Goal: Information Seeking & Learning: Learn about a topic

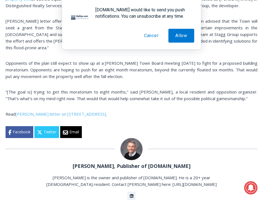
scroll to position [543, 0]
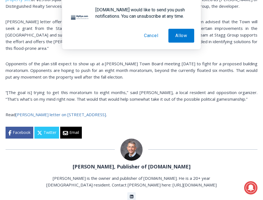
click at [62, 112] on link "Pirro’s letter on 67 Grant Avenue" at bounding box center [61, 115] width 90 height 6
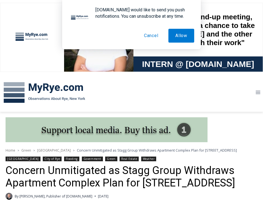
click at [151, 36] on button "Cancel" at bounding box center [151, 36] width 28 height 14
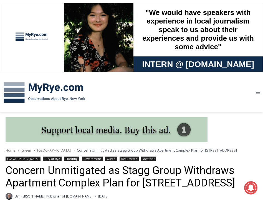
click at [12, 151] on span "Home" at bounding box center [11, 150] width 10 height 5
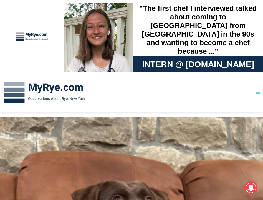
click at [257, 91] on icon "Toggle Menu" at bounding box center [258, 93] width 6 height 6
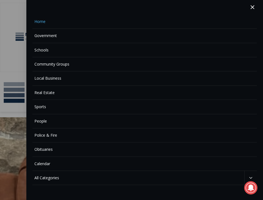
click at [223, 120] on link "People" at bounding box center [144, 121] width 224 height 14
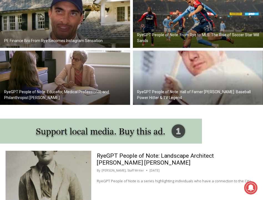
scroll to position [267, 0]
click at [94, 34] on img at bounding box center [65, 21] width 130 height 54
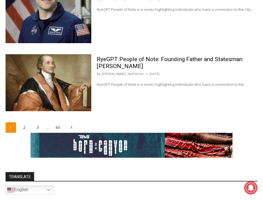
scroll to position [1135, 0]
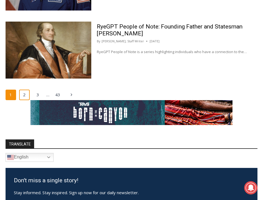
click at [22, 92] on link "2" at bounding box center [24, 95] width 11 height 11
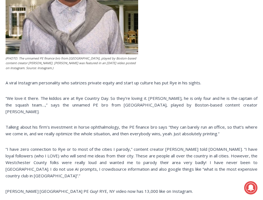
scroll to position [299, 0]
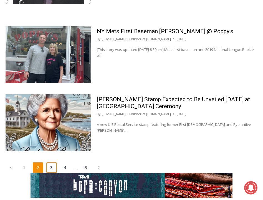
click at [54, 169] on link "3" at bounding box center [51, 168] width 11 height 11
click at [50, 168] on link "3" at bounding box center [51, 168] width 11 height 11
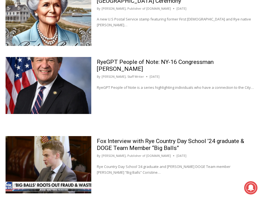
scroll to position [429, 0]
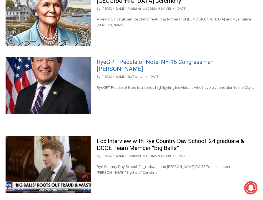
click at [135, 62] on link "RyeGPT People of Note: NY-16 Congressman [PERSON_NAME]" at bounding box center [155, 66] width 117 height 14
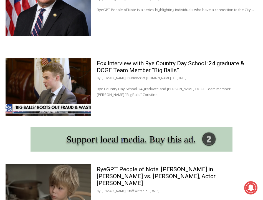
scroll to position [507, 0]
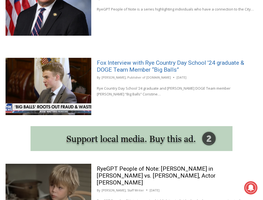
click at [138, 62] on link "Fox Interview with Rye Country Day School ’24 graduate & DOGE Team Member “Big …" at bounding box center [170, 67] width 147 height 14
click at [204, 61] on link "Fox Interview with Rye Country Day School ’24 graduate & DOGE Team Member “Big …" at bounding box center [170, 67] width 147 height 14
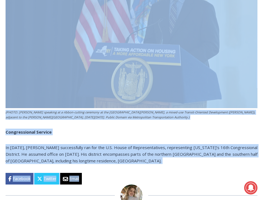
scroll to position [1532, 0]
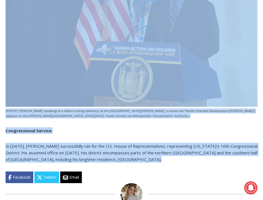
drag, startPoint x: 3, startPoint y: 132, endPoint x: 28, endPoint y: 153, distance: 32.7
copy div "LorEMI Dolors am Cons ad e seddoe temporincidi utlaboreetd mag aliq e adminimve…"
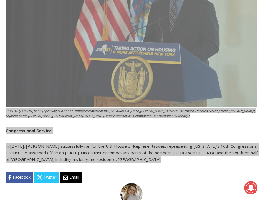
drag, startPoint x: 6, startPoint y: 142, endPoint x: 148, endPoint y: 112, distance: 145.1
click at [148, 127] on p "Congressional Service" at bounding box center [131, 130] width 251 height 7
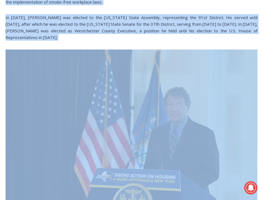
scroll to position [1281, 0]
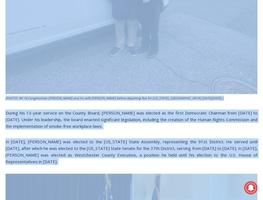
click at [140, 110] on span "During his 13-year service on the County Board, [PERSON_NAME] was elected as th…" at bounding box center [131, 119] width 251 height 19
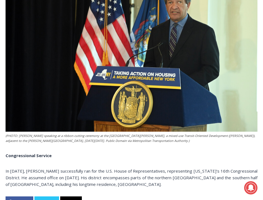
scroll to position [1551, 0]
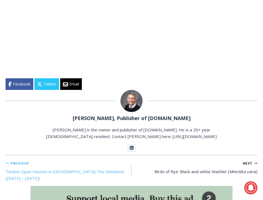
scroll to position [830, 0]
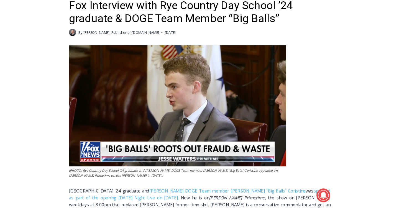
scroll to position [165, 0]
